Goal: Information Seeking & Learning: Learn about a topic

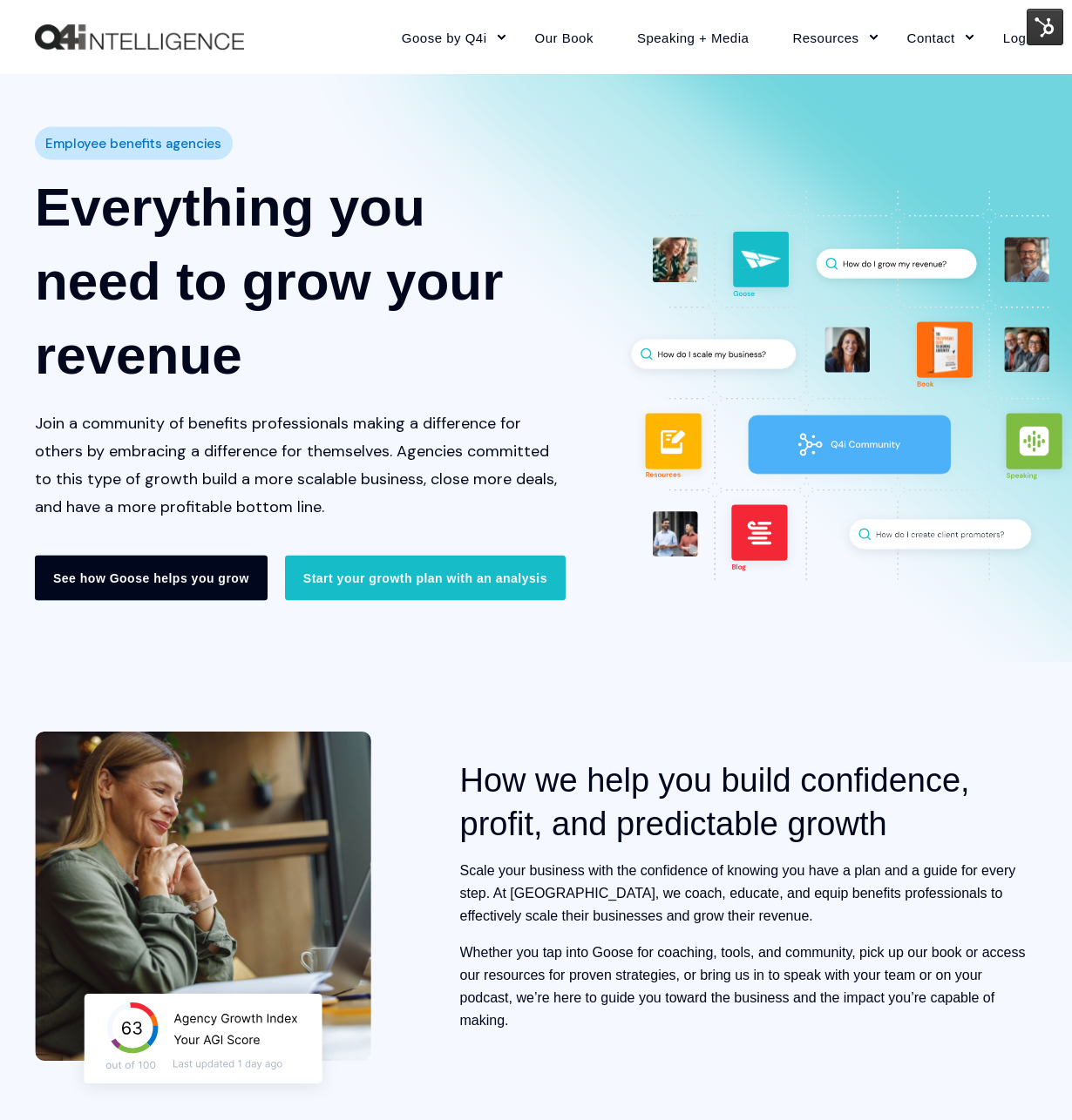
click at [172, 586] on link "See how Goose helps you grow" at bounding box center [151, 577] width 232 height 45
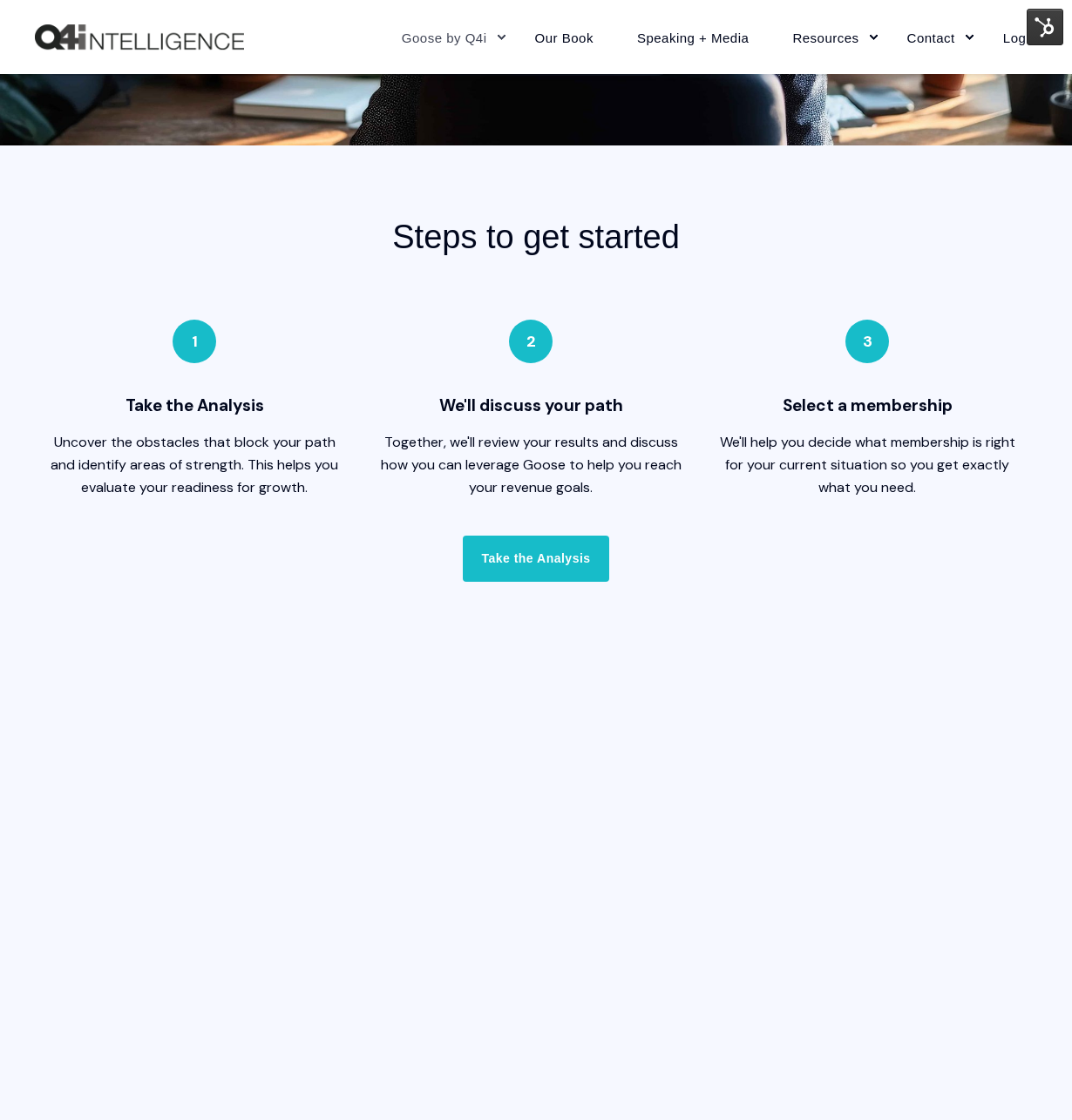
scroll to position [4279, 0]
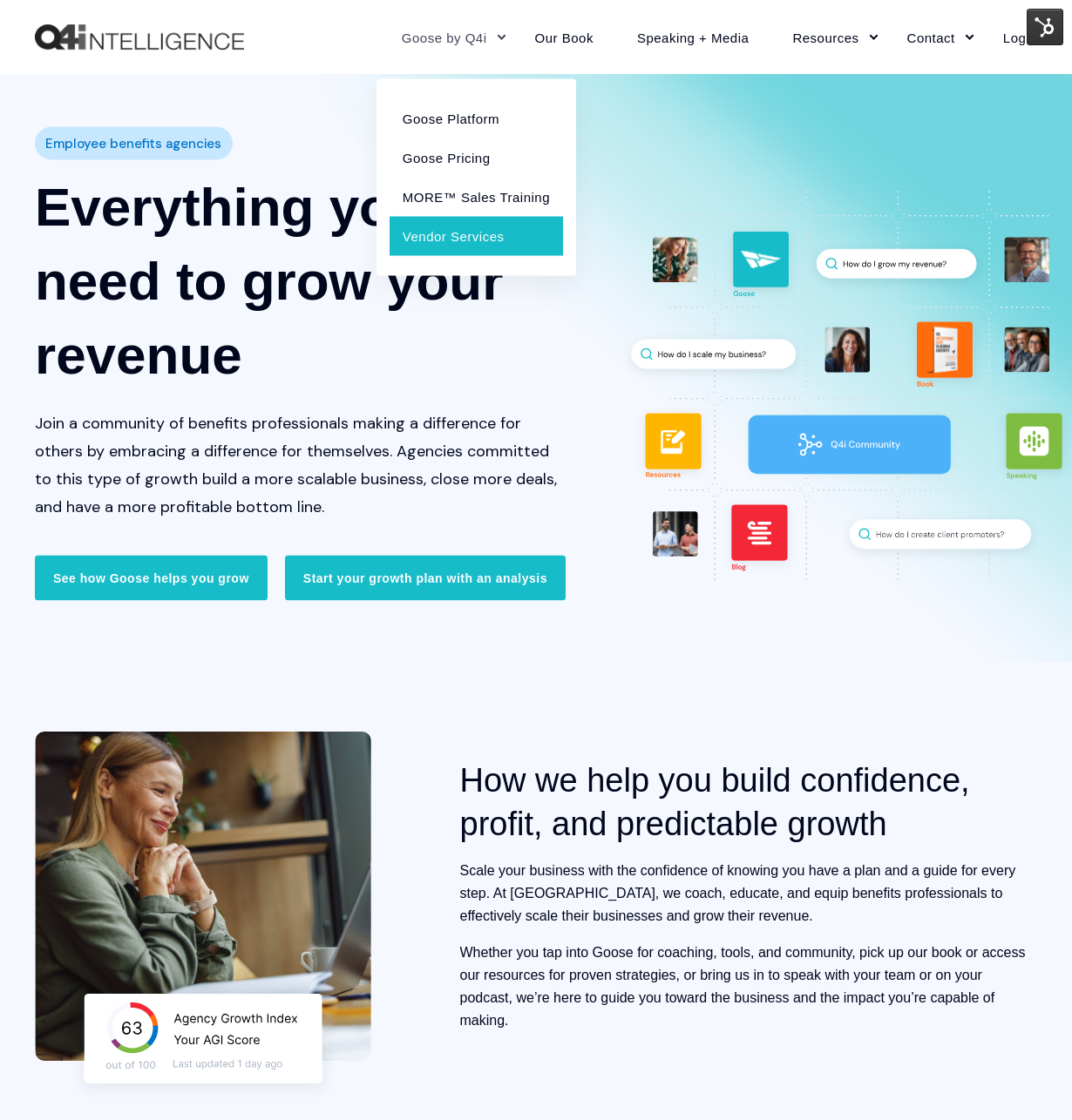
click at [465, 233] on link "Vendor Services" at bounding box center [476, 235] width 173 height 39
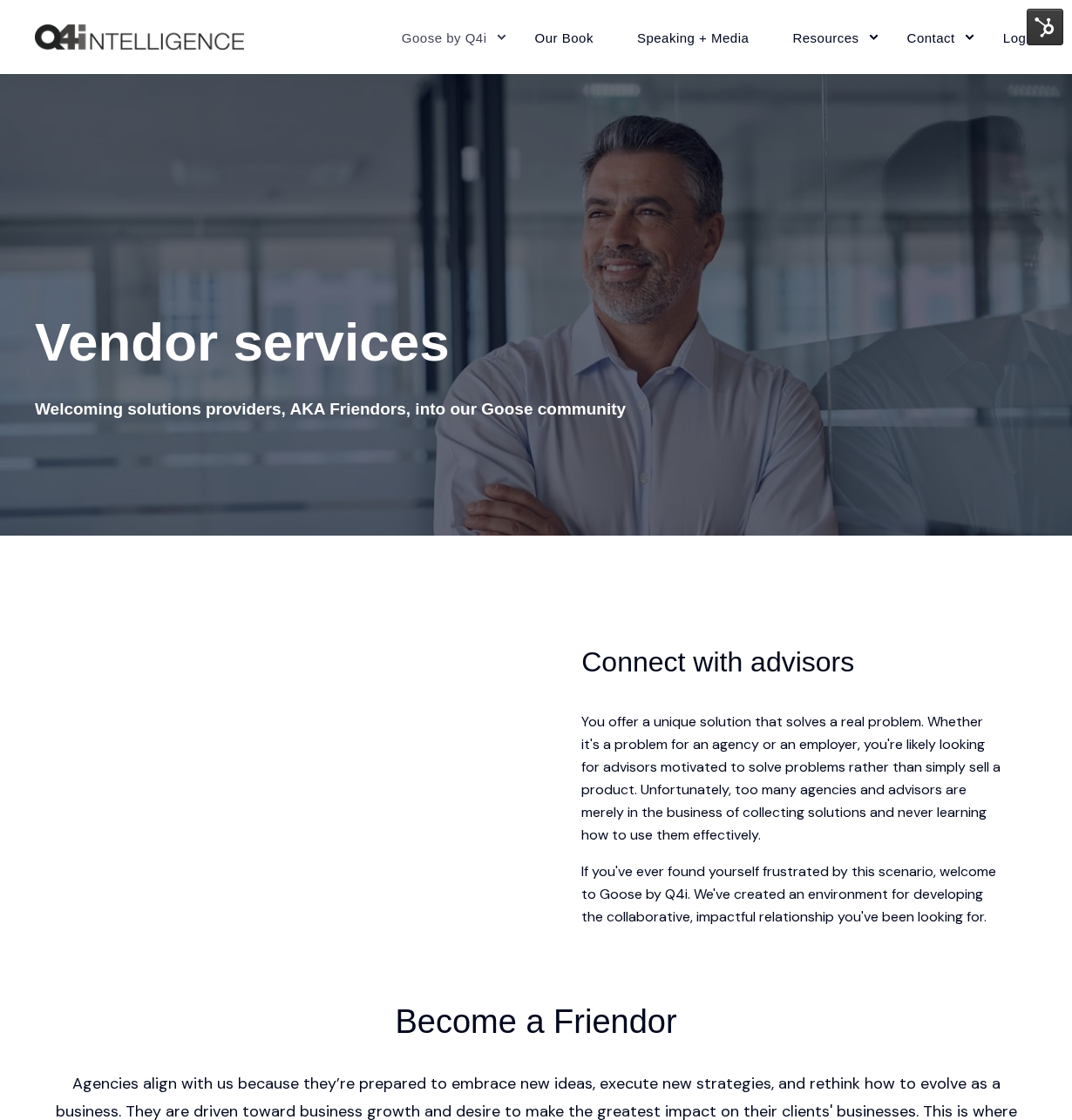
click at [469, 401] on h5 "Welcoming solutions providers, AKA Friendors, into our Goose community" at bounding box center [536, 409] width 1002 height 26
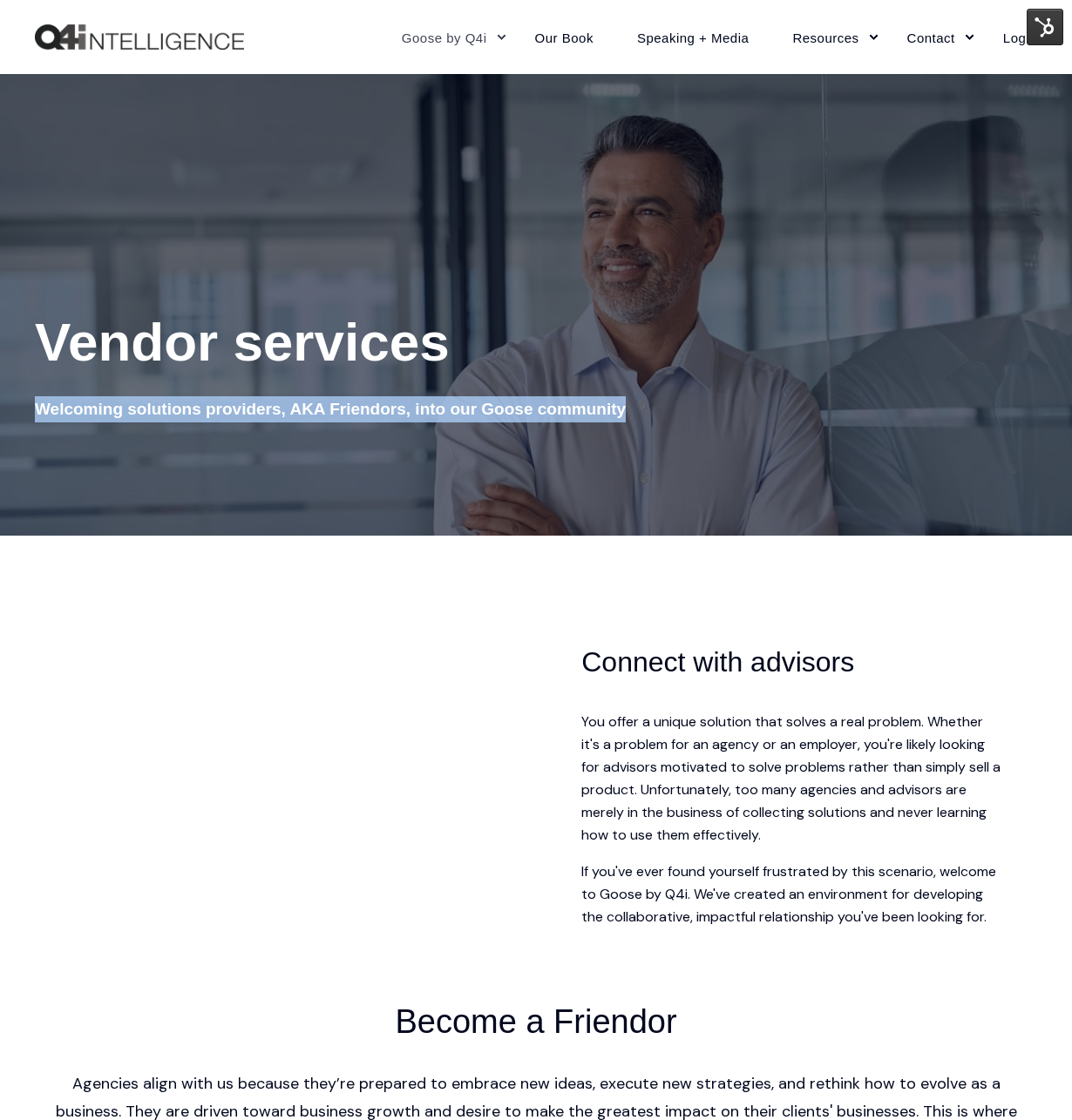
click at [469, 401] on h5 "Welcoming solutions providers, AKA Friendors, into our Goose community" at bounding box center [536, 409] width 1002 height 26
copy div "Welcoming solutions providers, AKA Friendors, into our Goose community"
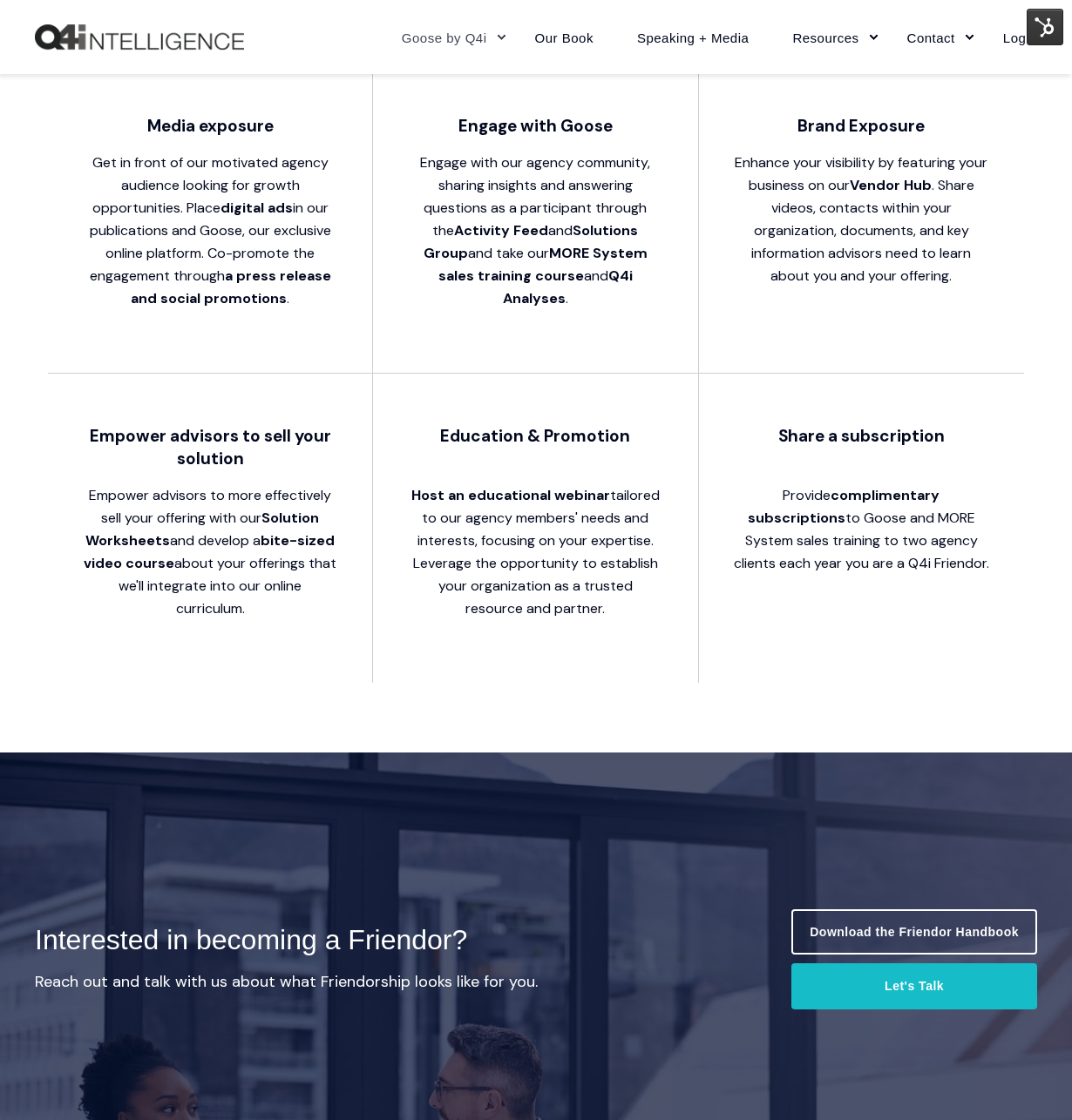
scroll to position [1626, 0]
